Goal: Book appointment/travel/reservation

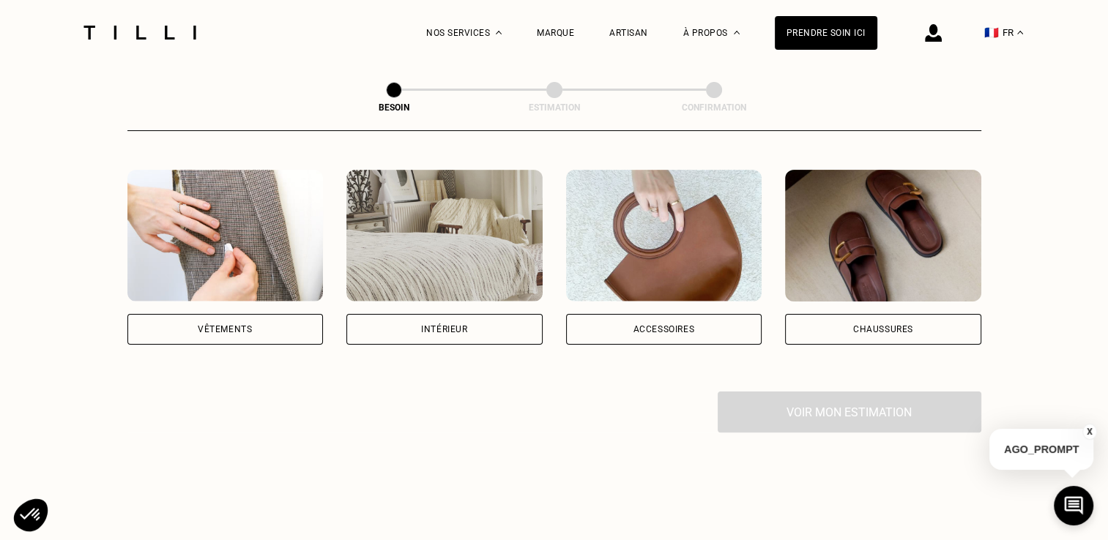
scroll to position [278, 0]
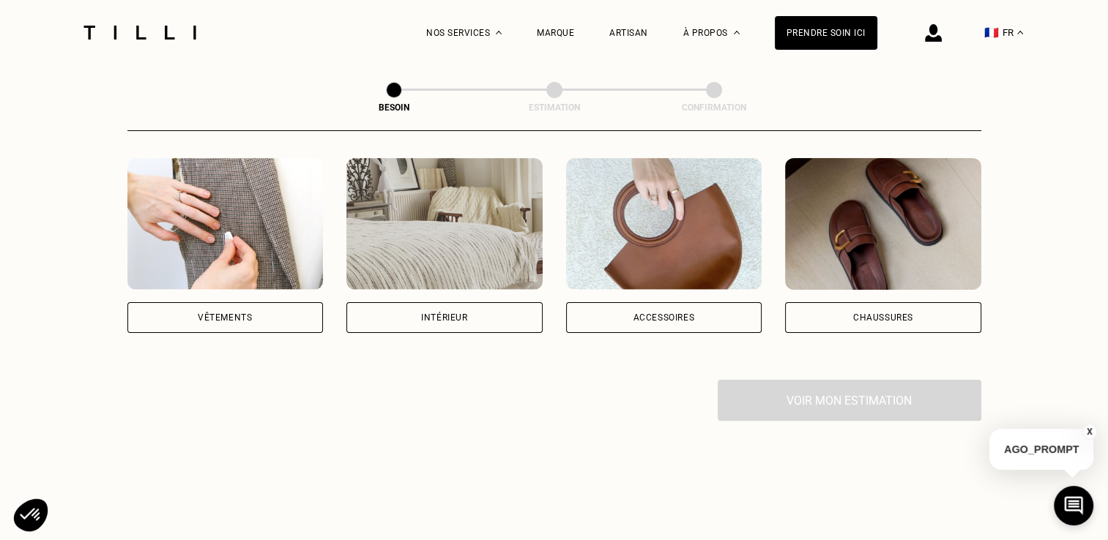
click at [267, 302] on div "Vêtements" at bounding box center [225, 317] width 196 height 31
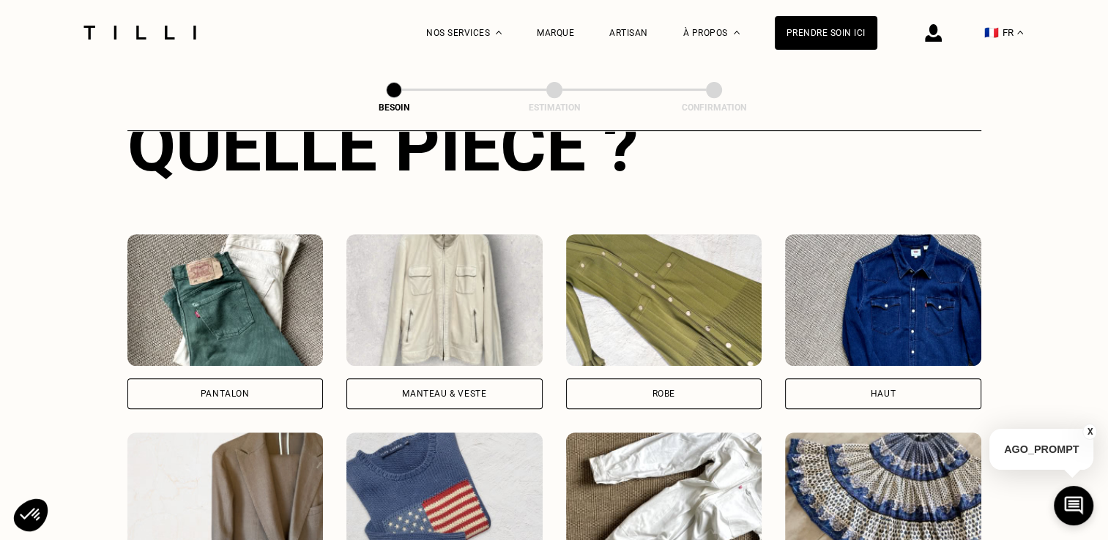
scroll to position [676, 0]
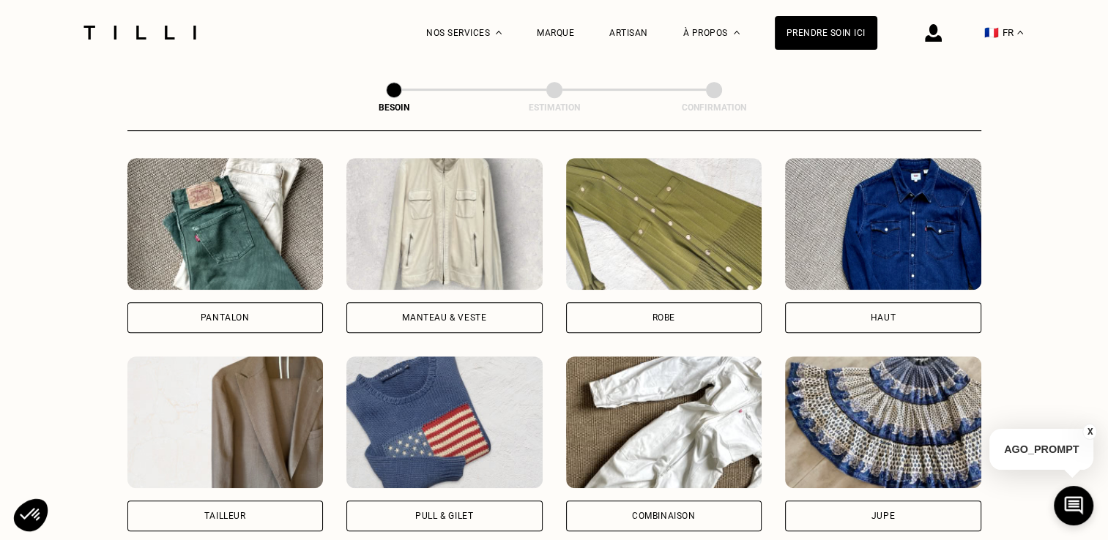
click at [231, 313] on div "Pantalon" at bounding box center [225, 317] width 49 height 9
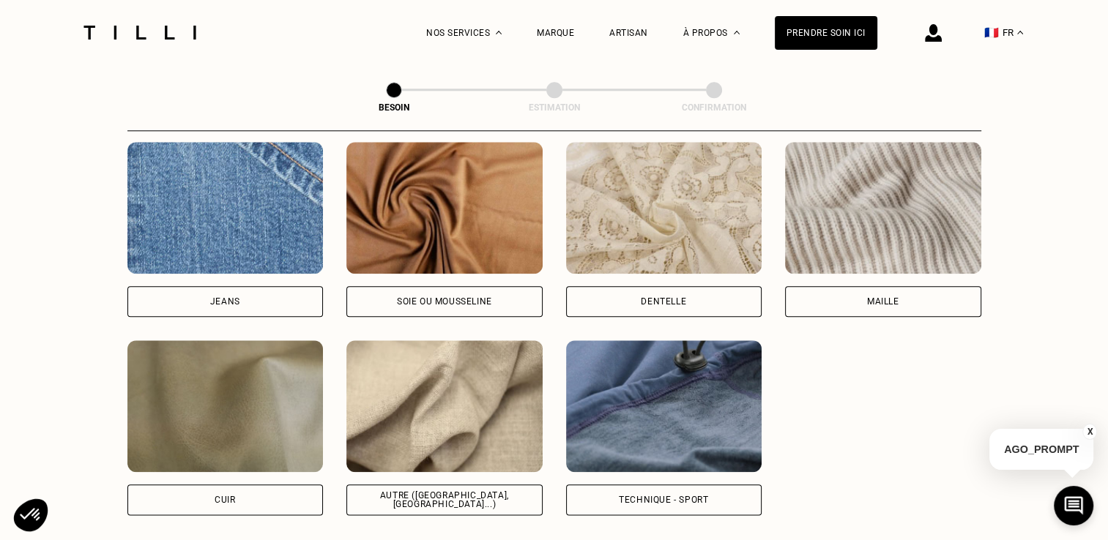
scroll to position [1581, 0]
click at [477, 492] on div "Autre ([GEOGRAPHIC_DATA], [GEOGRAPHIC_DATA]...)" at bounding box center [444, 501] width 171 height 18
select select "FR"
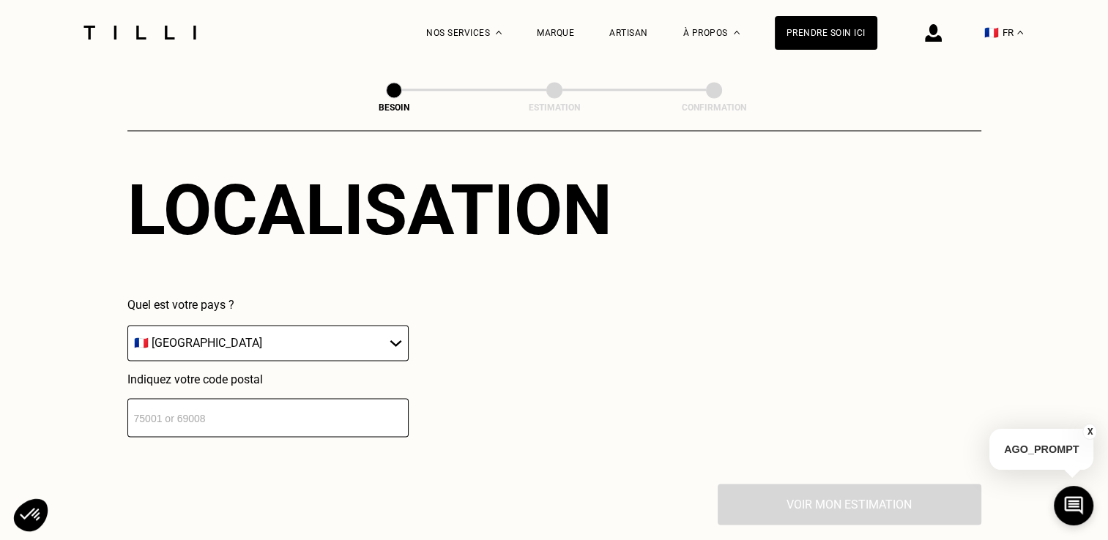
scroll to position [2023, 0]
click at [293, 415] on input "number" at bounding box center [267, 417] width 281 height 39
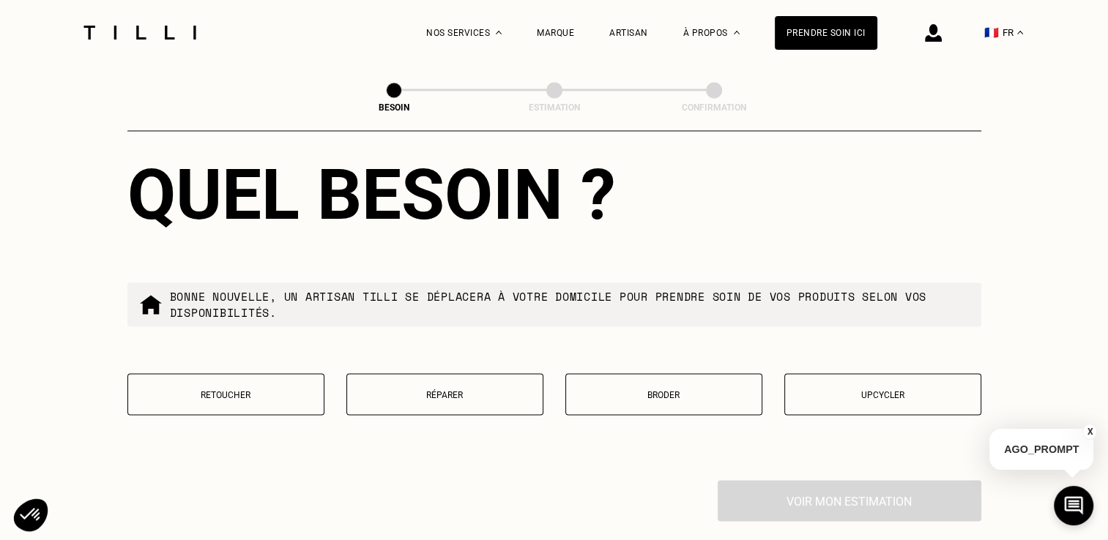
scroll to position [2399, 0]
type input "92300"
click at [284, 390] on p "Retoucher" at bounding box center [225, 395] width 181 height 10
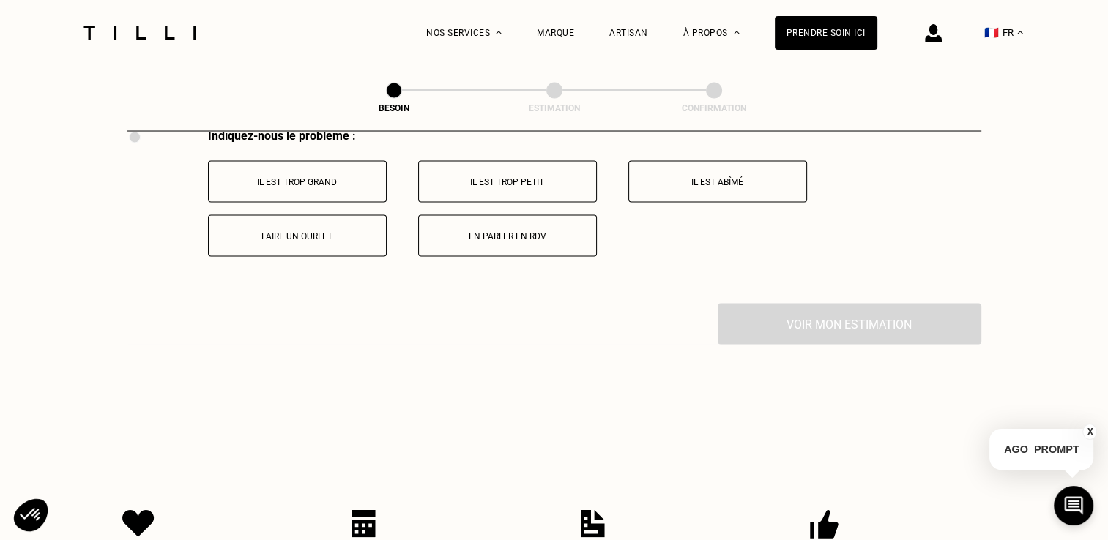
scroll to position [2684, 0]
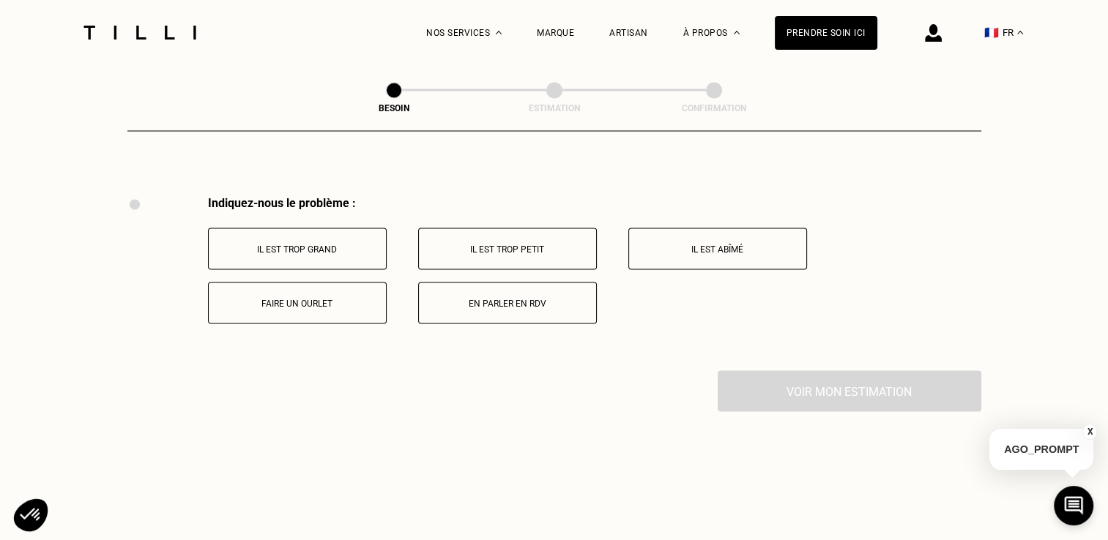
click at [338, 301] on button "Faire un ourlet" at bounding box center [297, 303] width 179 height 42
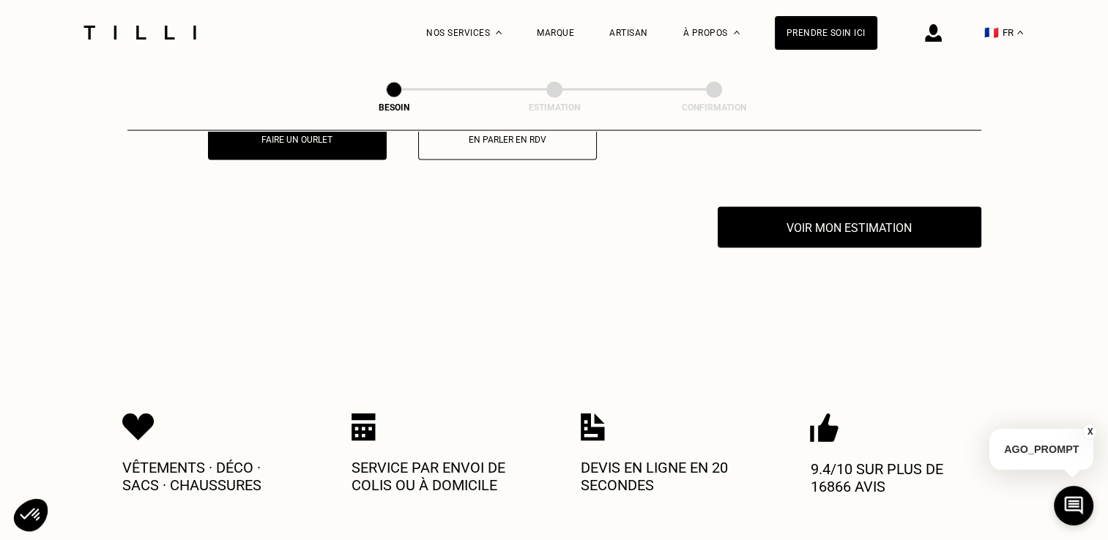
scroll to position [2883, 0]
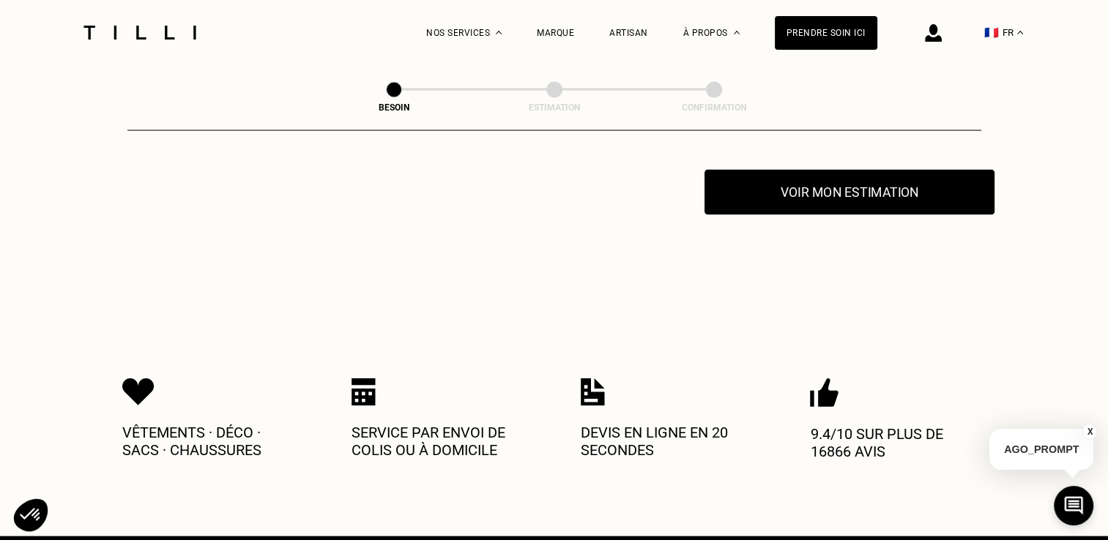
click at [817, 193] on button "Voir mon estimation" at bounding box center [850, 192] width 290 height 45
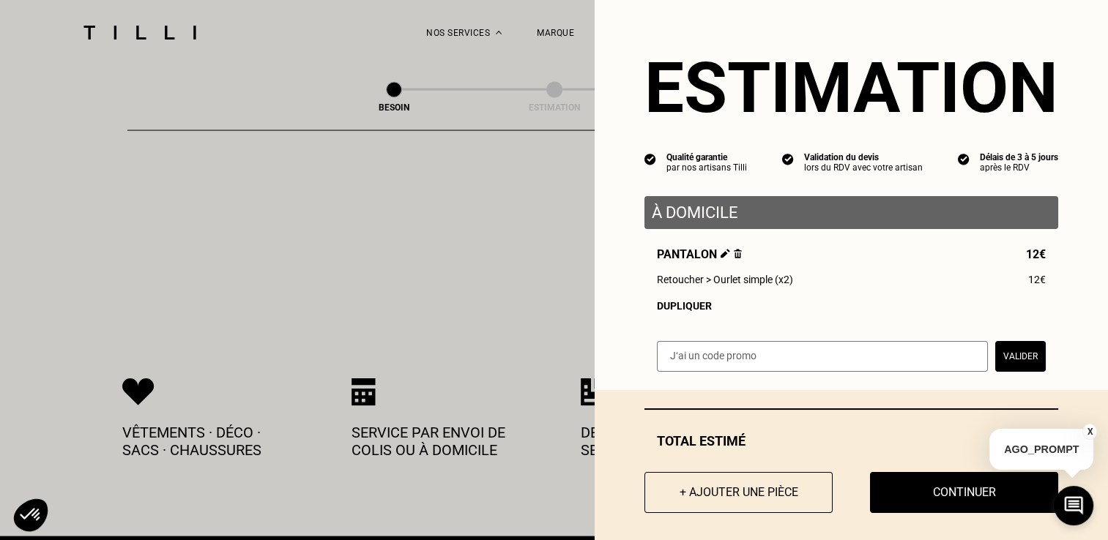
scroll to position [14, 0]
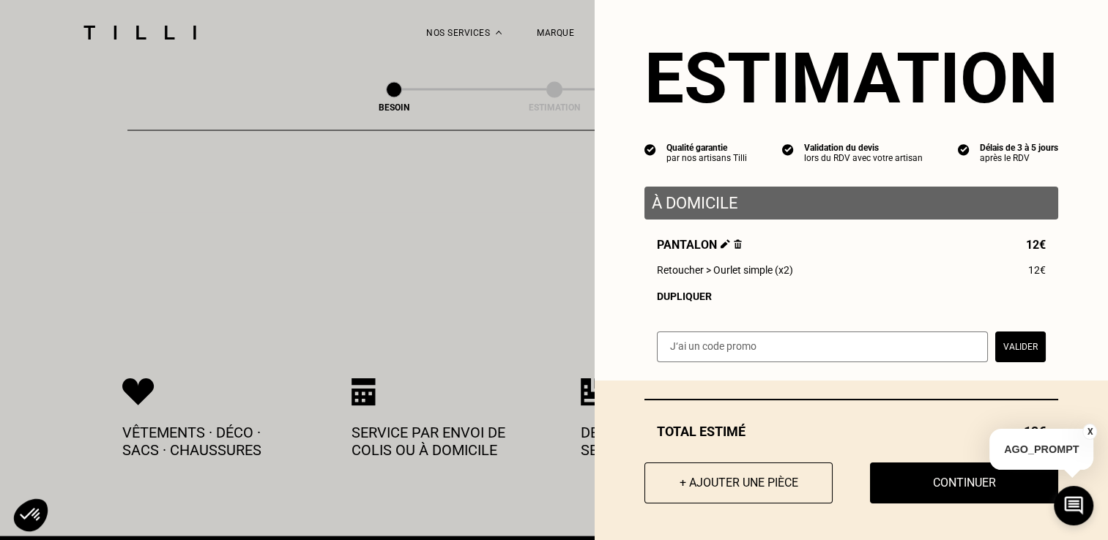
click at [756, 335] on input "text" at bounding box center [822, 347] width 331 height 31
click at [684, 349] on input "text" at bounding box center [822, 347] width 331 height 31
paste input "TILLIpae6qMV"
type input "TILLIpae6qMV"
click at [1013, 351] on button "Valider" at bounding box center [1020, 347] width 51 height 31
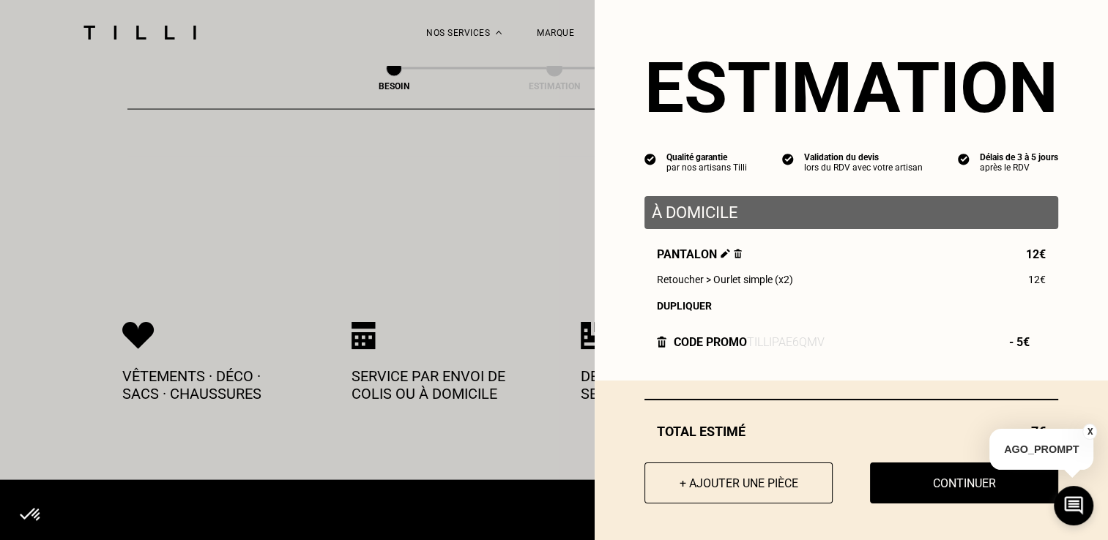
scroll to position [2959, 0]
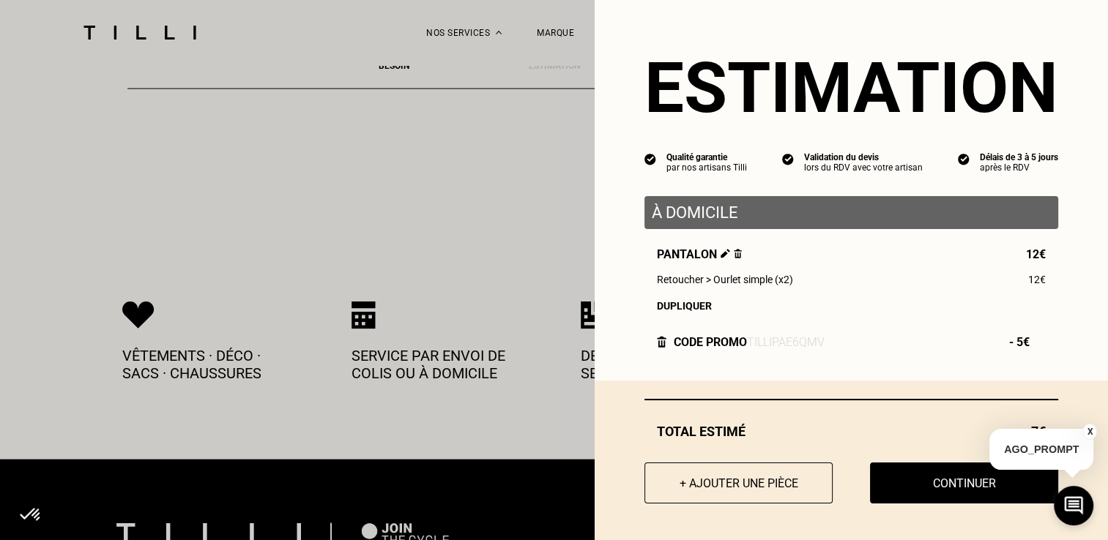
click at [1093, 432] on button "X" at bounding box center [1089, 432] width 15 height 16
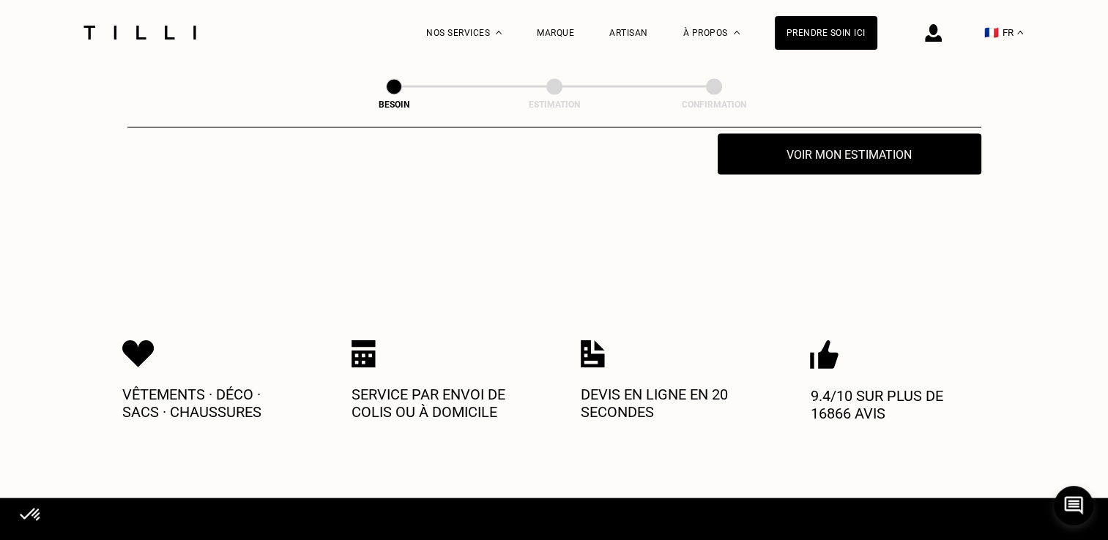
scroll to position [2947, 0]
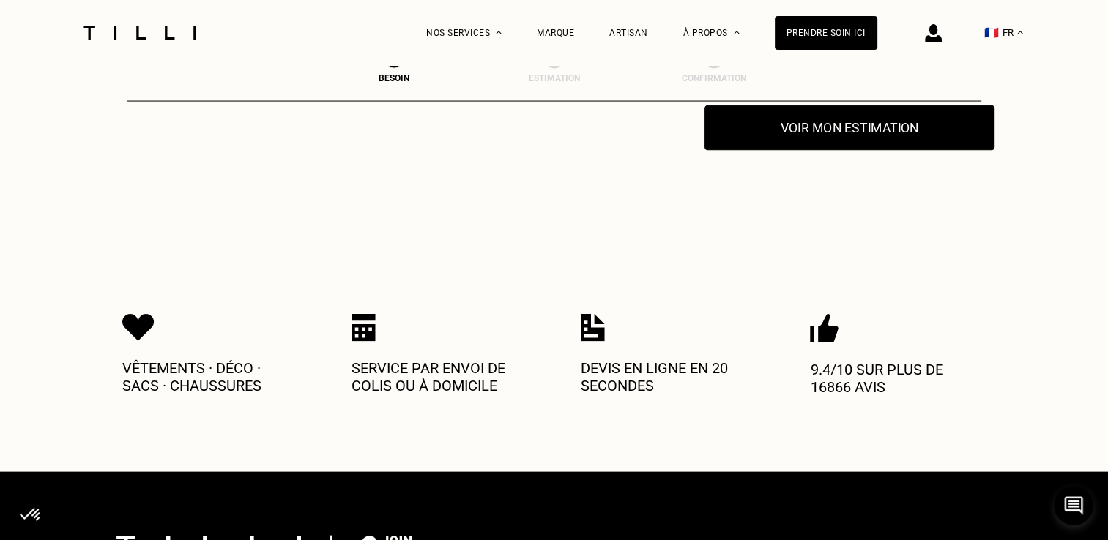
click at [852, 116] on button "Voir mon estimation" at bounding box center [850, 127] width 290 height 45
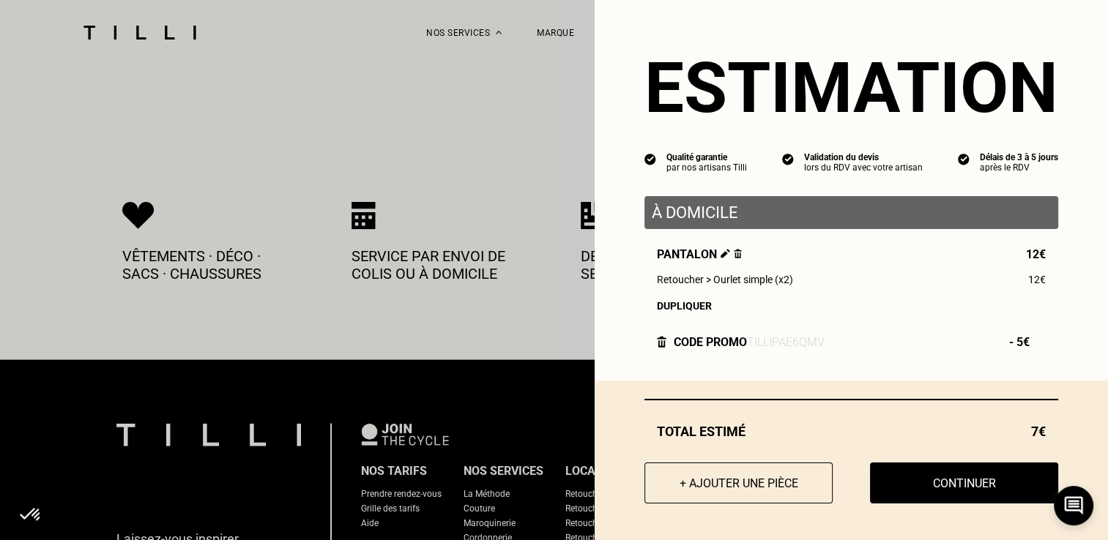
scroll to position [3058, 0]
click at [762, 482] on button "+ Ajouter une pièce" at bounding box center [738, 483] width 207 height 45
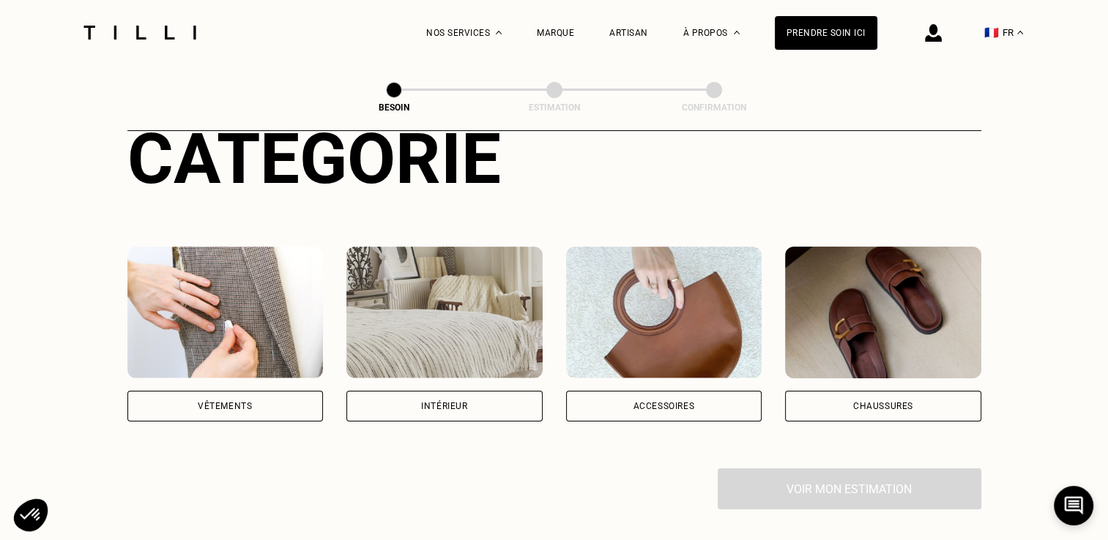
scroll to position [211, 0]
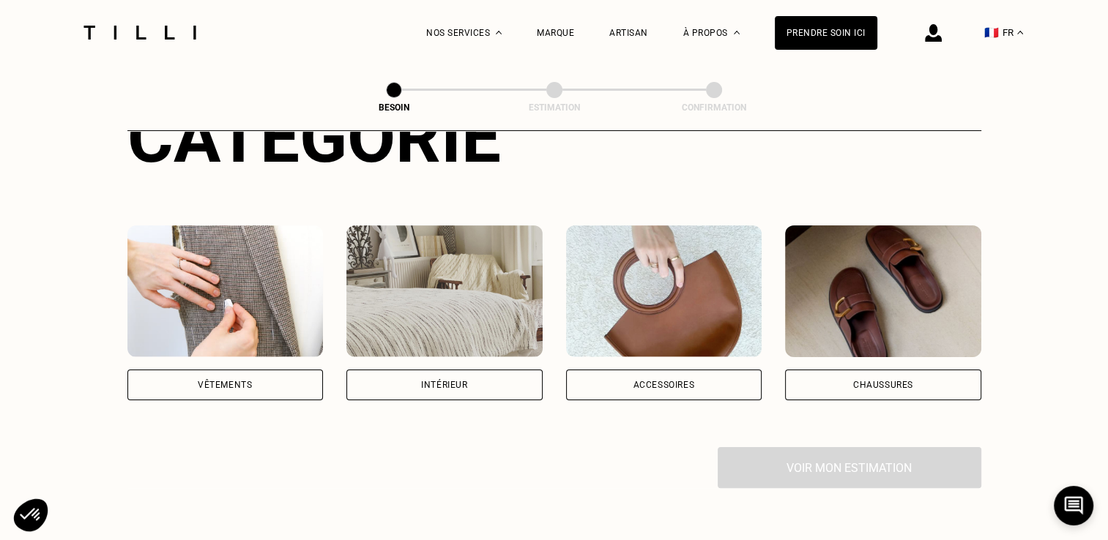
click at [283, 370] on div "Vêtements" at bounding box center [225, 385] width 196 height 31
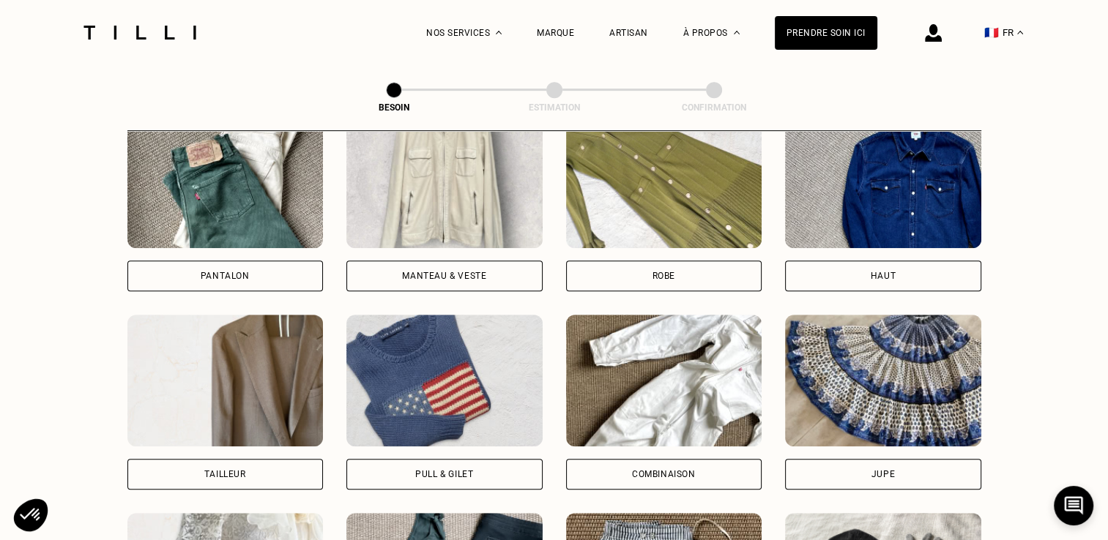
scroll to position [718, 0]
click at [826, 264] on div "Haut" at bounding box center [883, 275] width 196 height 31
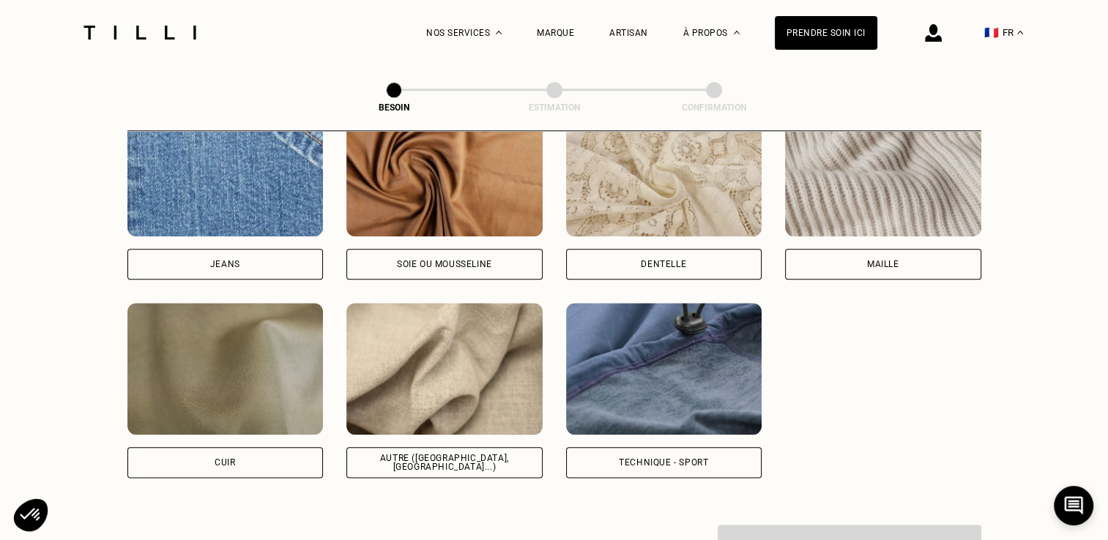
scroll to position [1618, 0]
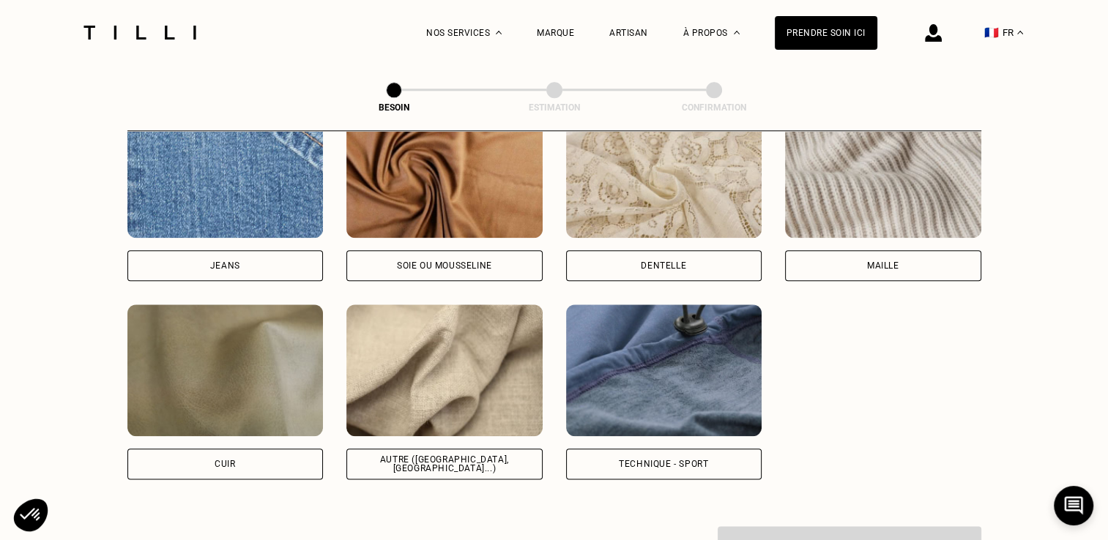
click at [451, 449] on div "Autre ([GEOGRAPHIC_DATA], [GEOGRAPHIC_DATA]...)" at bounding box center [444, 464] width 196 height 31
select select "FR"
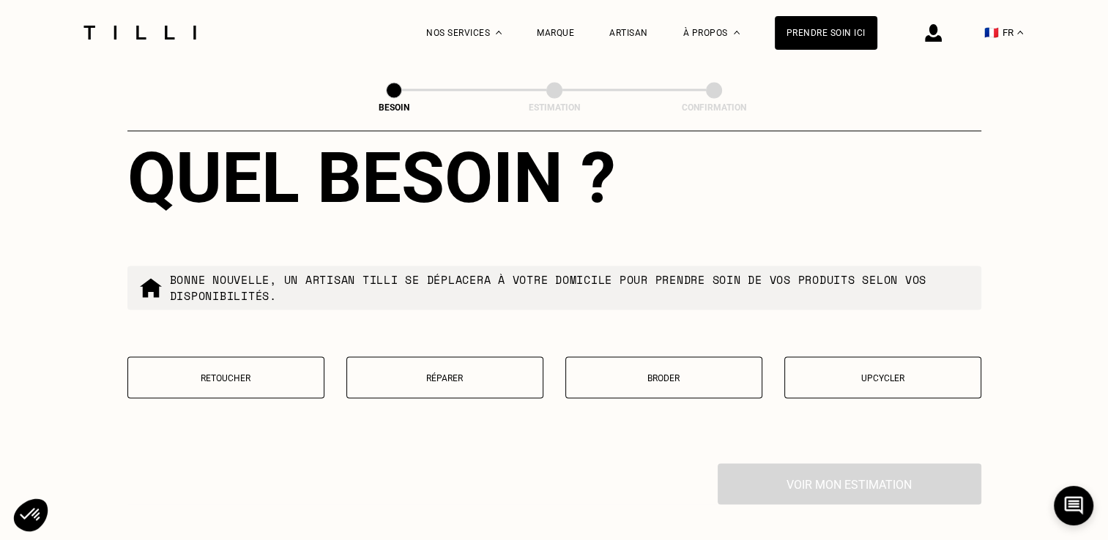
scroll to position [2418, 0]
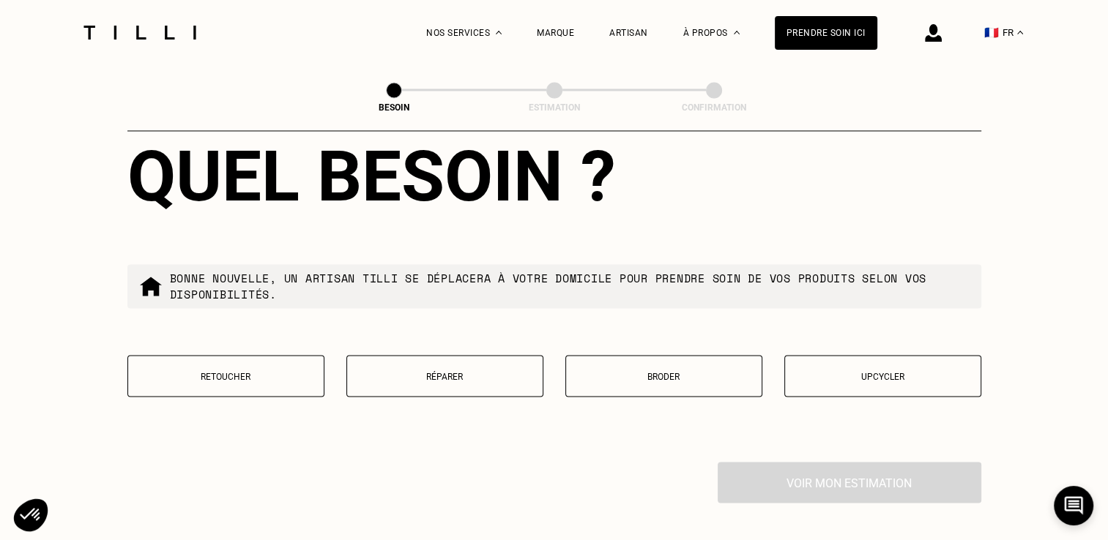
click at [442, 371] on p "Réparer" at bounding box center [444, 376] width 181 height 10
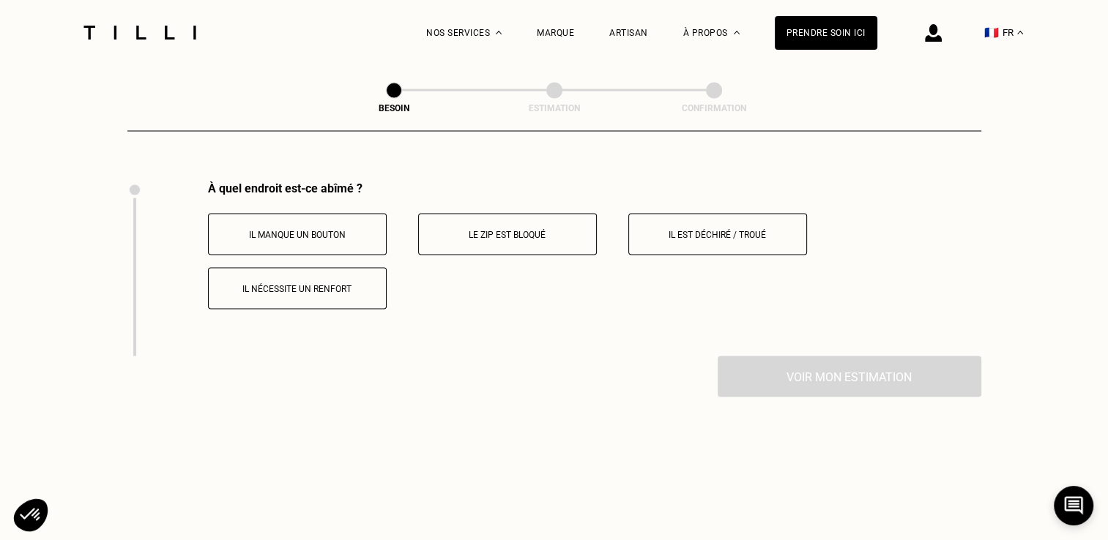
scroll to position [2697, 0]
click at [659, 233] on p "Il est déchiré / troué" at bounding box center [717, 236] width 163 height 10
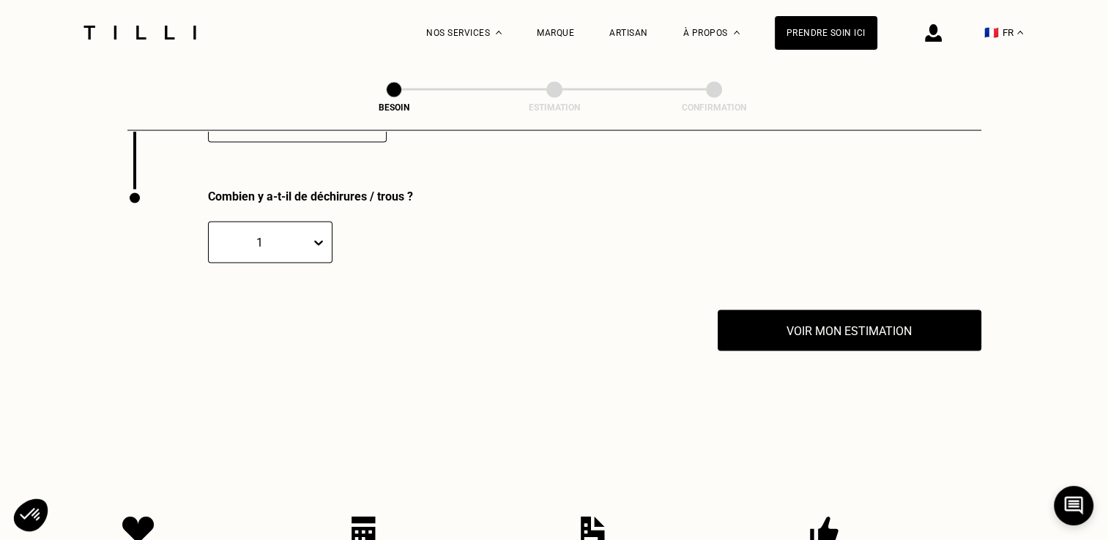
scroll to position [2883, 0]
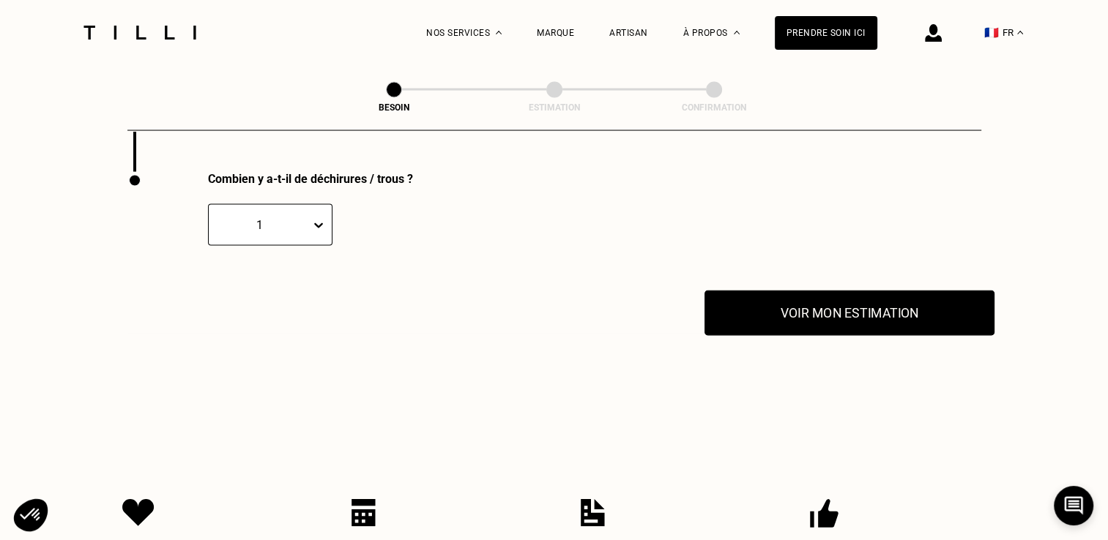
click at [744, 300] on button "Voir mon estimation" at bounding box center [850, 313] width 290 height 45
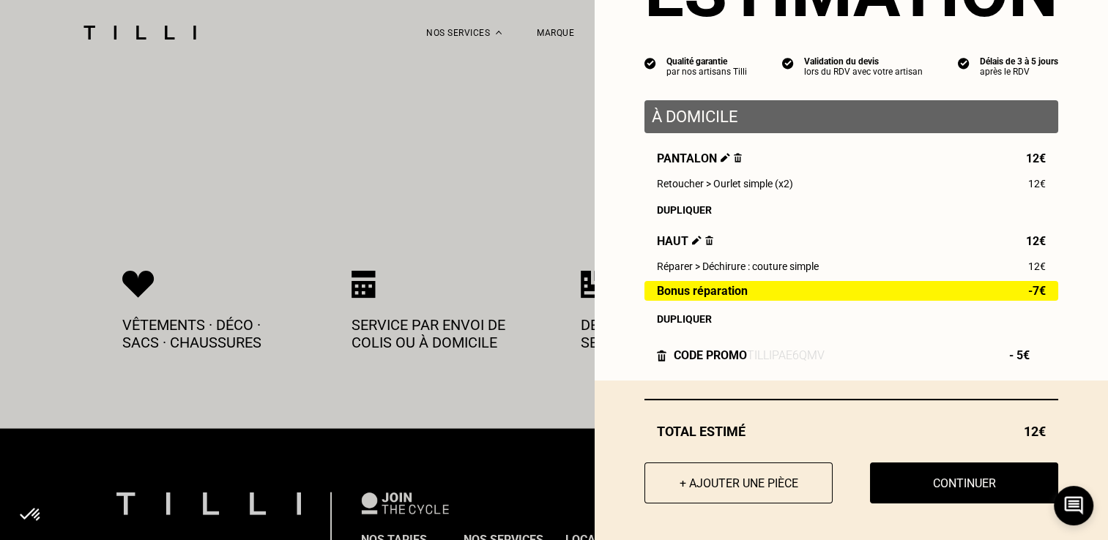
scroll to position [3222, 0]
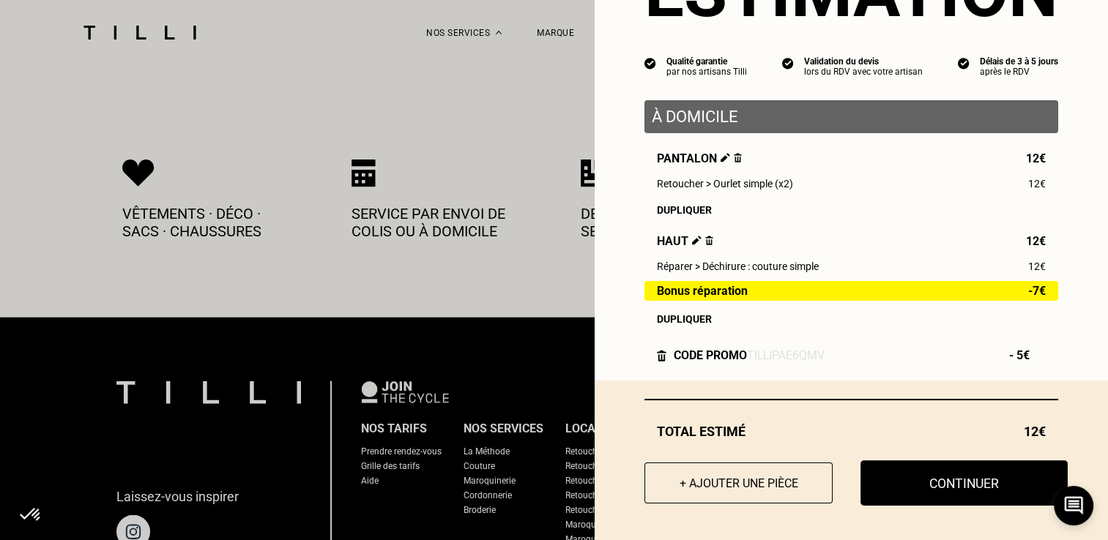
click at [909, 475] on button "Continuer" at bounding box center [964, 483] width 207 height 45
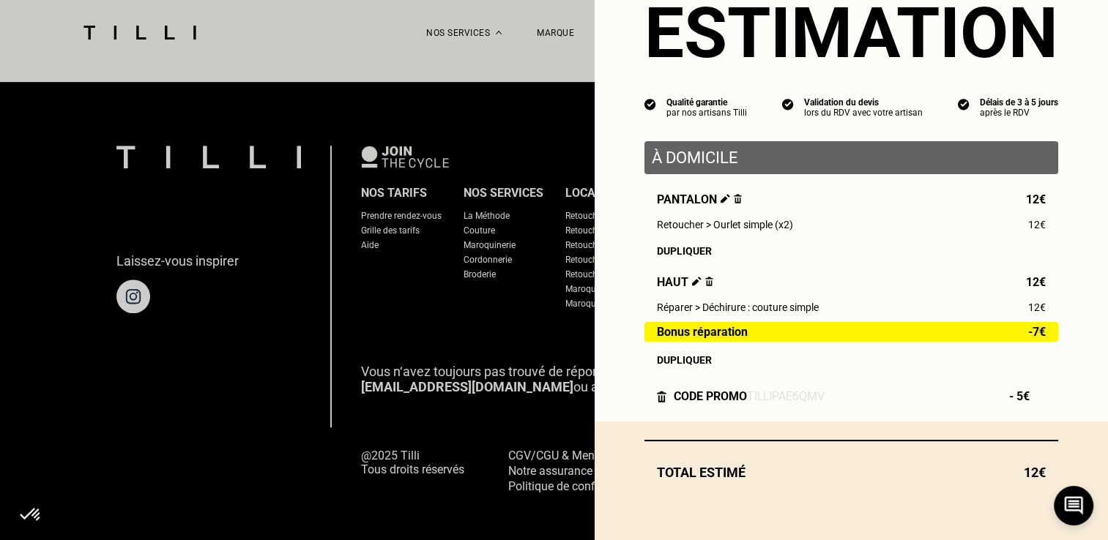
scroll to position [62, 0]
select select "FR"
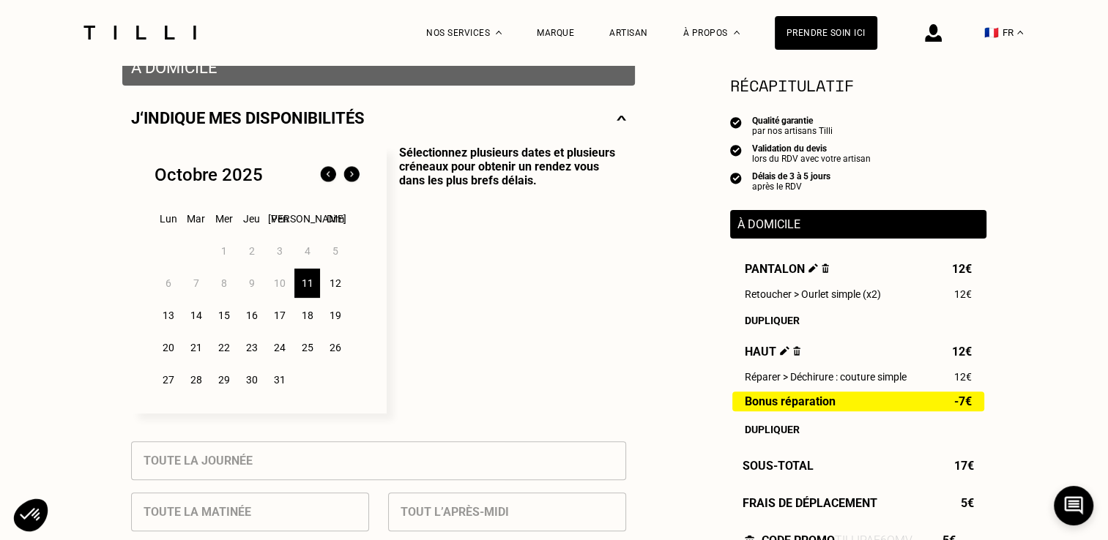
scroll to position [304, 0]
click at [326, 290] on div "12" at bounding box center [335, 284] width 26 height 29
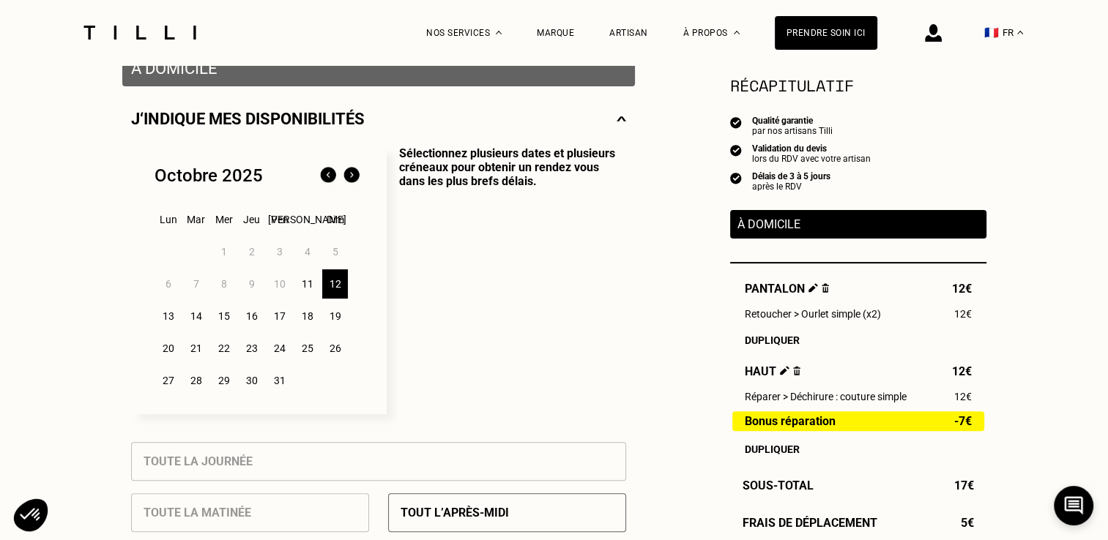
click at [300, 281] on div "11" at bounding box center [307, 284] width 26 height 29
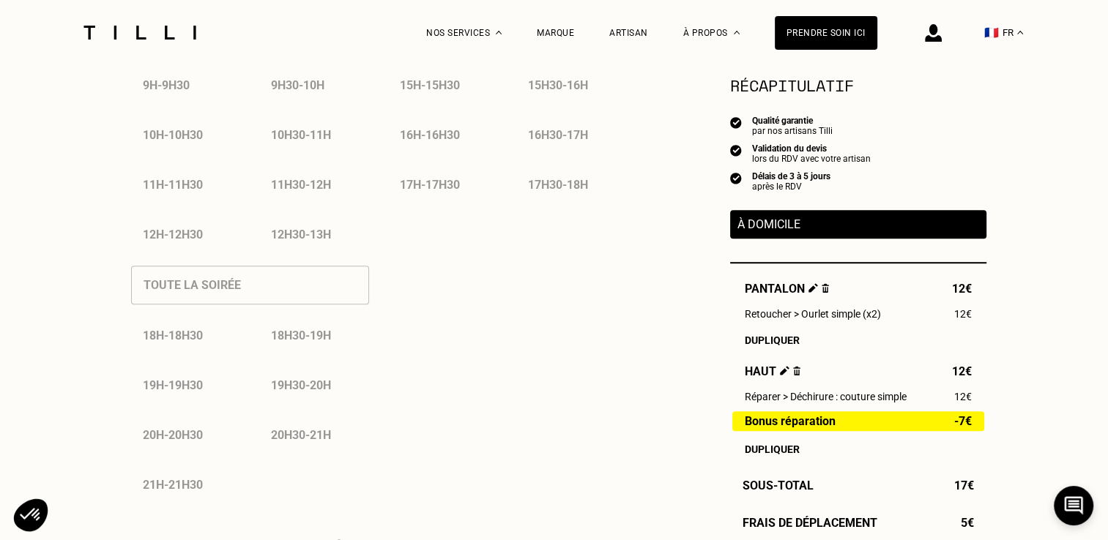
scroll to position [539, 0]
